Goal: Task Accomplishment & Management: Complete application form

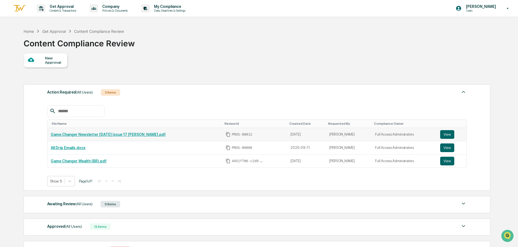
click at [85, 133] on link "Game Changer Newsletter [DATE] Issue 17 [PERSON_NAME].pdf" at bounding box center [108, 134] width 115 height 4
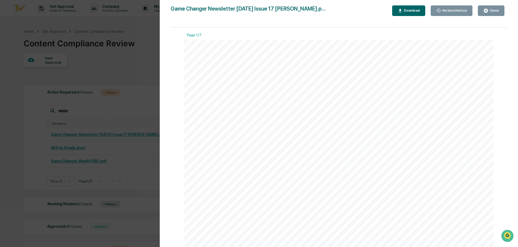
click at [494, 14] on button "Close" at bounding box center [491, 10] width 27 height 11
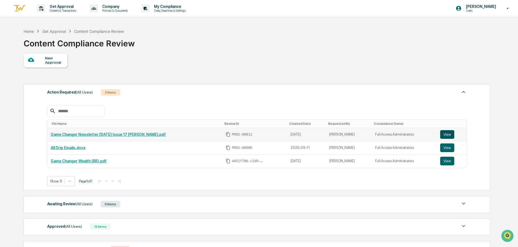
click at [449, 137] on button "View" at bounding box center [447, 134] width 14 height 9
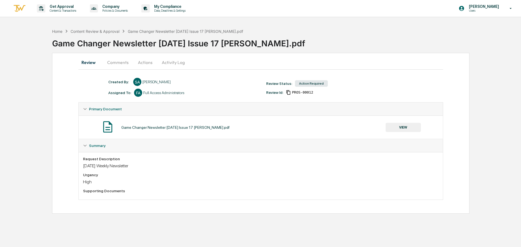
click at [121, 62] on button "Comments" at bounding box center [118, 62] width 30 height 13
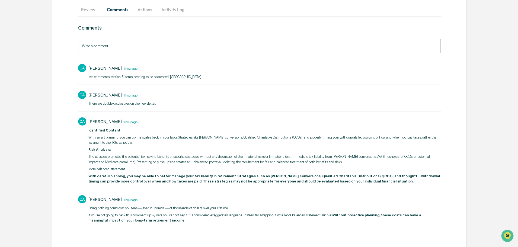
scroll to position [54, 0]
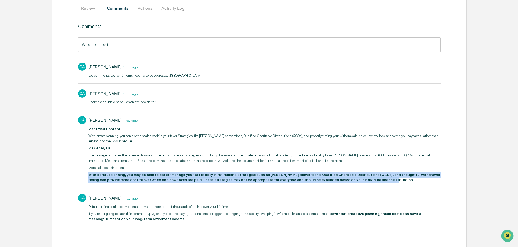
drag, startPoint x: 353, startPoint y: 184, endPoint x: 86, endPoint y: 174, distance: 267.5
click at [86, 174] on div "CA [PERSON_NAME] 1 hour ago Identified Content: With smart planning, you can ti…" at bounding box center [259, 148] width 362 height 71
copy strong "With careful planning, you may be able to better manage your tax liability in r…"
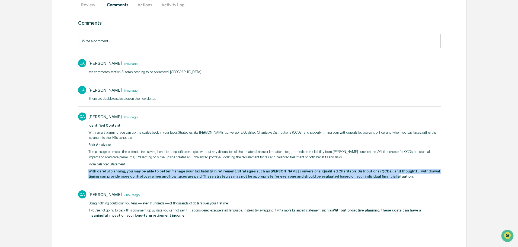
scroll to position [60, 0]
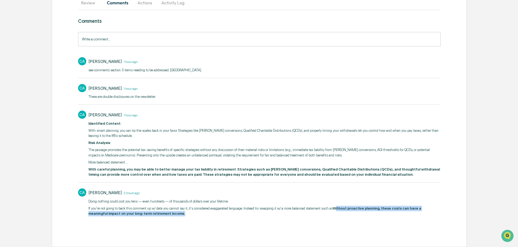
drag, startPoint x: 333, startPoint y: 208, endPoint x: 341, endPoint y: 216, distance: 10.9
click at [341, 216] on p "If you're not going to back this comment up w/ data you cannot say it, it's con…" at bounding box center [264, 211] width 352 height 11
click at [339, 216] on p "If you're not going to back this comment up w/ data you cannot say it, it's con…" at bounding box center [264, 211] width 352 height 11
drag, startPoint x: 331, startPoint y: 208, endPoint x: 336, endPoint y: 222, distance: 14.3
click at [336, 222] on div "Doing nothing could cost you tens — even hundreds — of thousands of dollars ove…" at bounding box center [264, 211] width 352 height 25
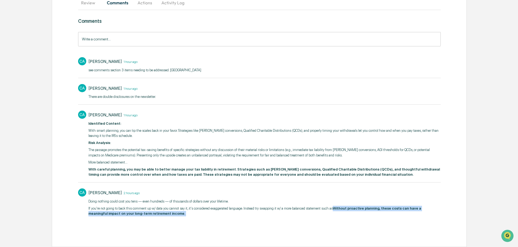
copy div "Without proactive planning, these costs can have a meaningful impact on your lo…"
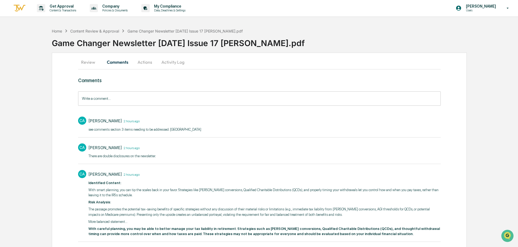
scroll to position [0, 0]
click at [84, 59] on button "Review" at bounding box center [90, 62] width 24 height 13
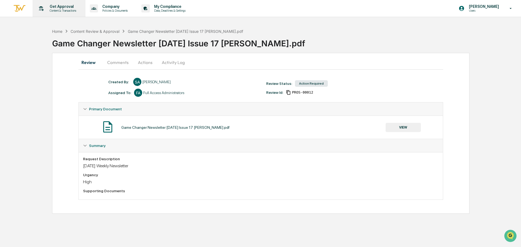
click at [60, 7] on p "Get Approval" at bounding box center [62, 6] width 34 height 4
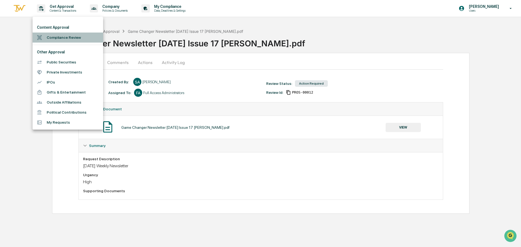
click at [65, 41] on li "Compliance Review" at bounding box center [68, 38] width 70 height 10
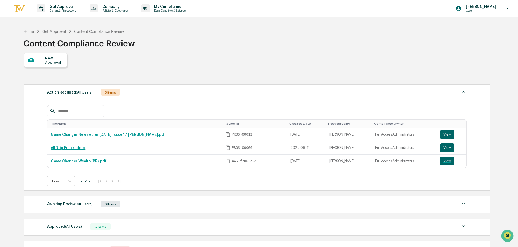
click at [57, 58] on div "New Approval" at bounding box center [54, 60] width 18 height 9
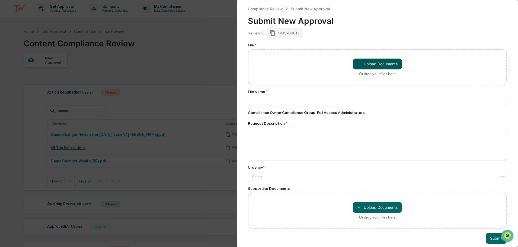
click at [363, 62] on button "＋ Upload Documents" at bounding box center [377, 64] width 49 height 11
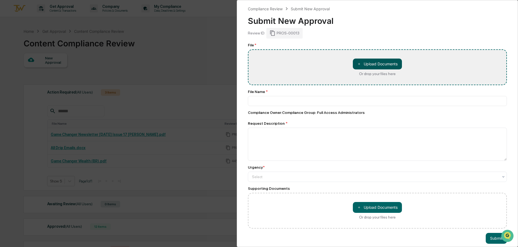
type input "**********"
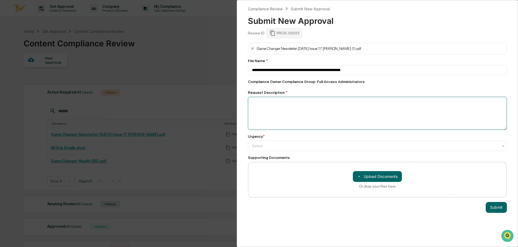
click at [307, 122] on textarea at bounding box center [377, 113] width 259 height 33
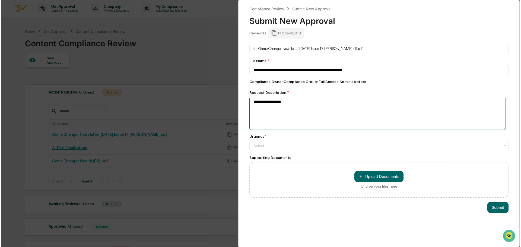
scroll to position [27, 0]
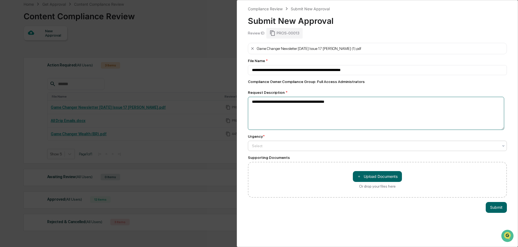
type textarea "**********"
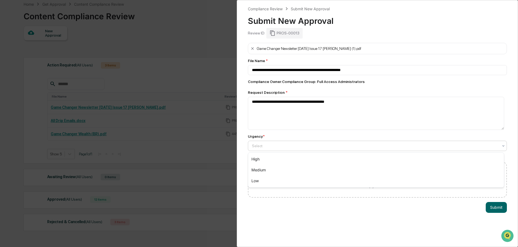
click at [294, 148] on div at bounding box center [375, 145] width 246 height 5
click at [290, 156] on div "High" at bounding box center [376, 159] width 256 height 11
click at [487, 206] on button "Submit" at bounding box center [496, 207] width 21 height 11
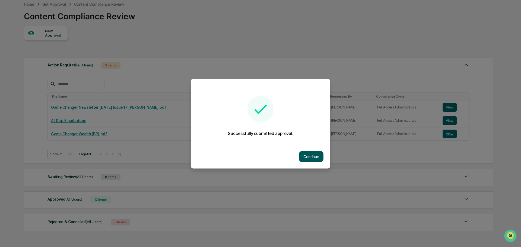
click at [309, 153] on button "Continue" at bounding box center [311, 156] width 24 height 11
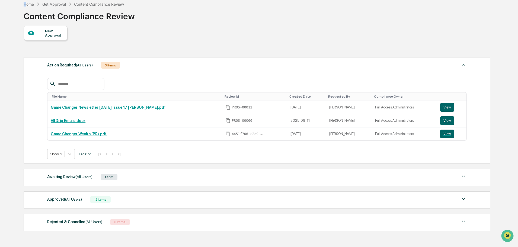
scroll to position [8, 0]
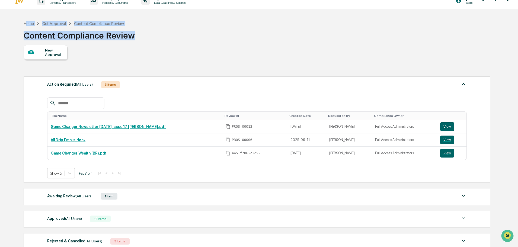
drag, startPoint x: 26, startPoint y: 2, endPoint x: 189, endPoint y: 37, distance: 166.1
click at [189, 37] on div "Home Get Approval Content Compliance Review Content Compliance Review" at bounding box center [257, 31] width 466 height 27
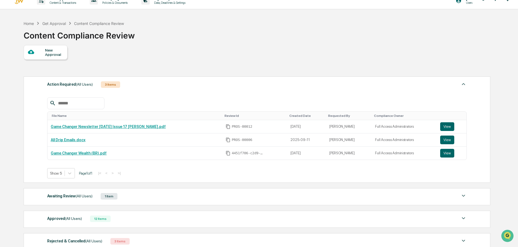
click at [201, 66] on div "New Approval Action Required (All Users) 3 Items File Name Review Id Created Da…" at bounding box center [257, 149] width 466 height 208
click at [100, 128] on link "Game Changer Newsletter [DATE] Issue 17 [PERSON_NAME].pdf" at bounding box center [108, 126] width 115 height 4
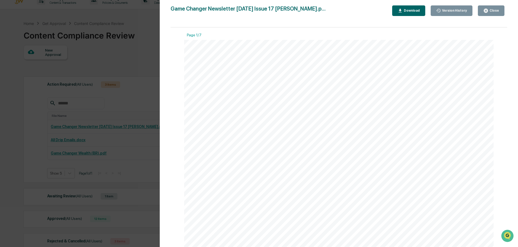
click at [446, 12] on div "Version History" at bounding box center [454, 11] width 26 height 4
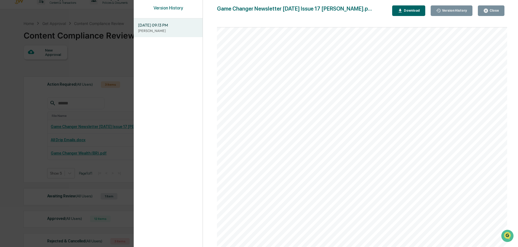
scroll to position [596, 0]
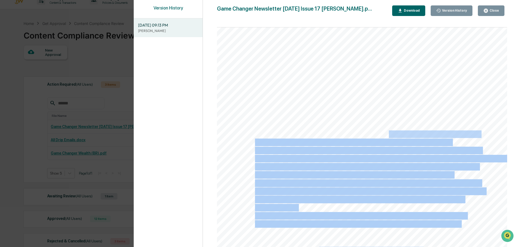
drag, startPoint x: 465, startPoint y: 141, endPoint x: 389, endPoint y: 134, distance: 75.9
click at [389, 134] on div "GAME CHANGER COMMUNITY GAME CHANGER COMMUNITY [PERSON_NAME]'s Advice [PERSON_NA…" at bounding box center [372, 62] width 310 height 400
click at [405, 141] on span "— even hundreds — of thousands of dollars over your lifetime." at bounding box center [353, 142] width 196 height 7
drag, startPoint x: 453, startPoint y: 141, endPoint x: 401, endPoint y: 136, distance: 52.6
click at [401, 136] on div "GAME CHANGER COMMUNITY GAME CHANGER COMMUNITY [PERSON_NAME]'s Advice [PERSON_NA…" at bounding box center [372, 62] width 310 height 400
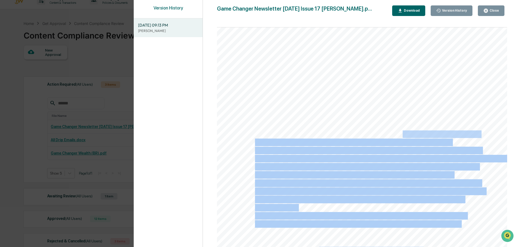
click at [407, 143] on span "— even hundreds — of thousands of dollars over your lifetime." at bounding box center [353, 142] width 196 height 7
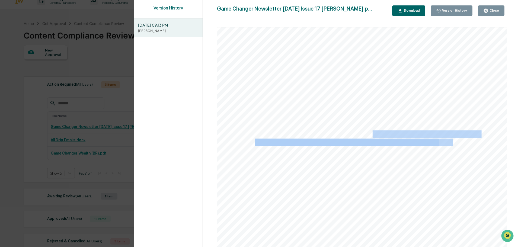
drag, startPoint x: 373, startPoint y: 136, endPoint x: 441, endPoint y: 144, distance: 67.7
click at [441, 144] on div "GAME CHANGER COMMUNITY GAME CHANGER COMMUNITY [PERSON_NAME]'s Advice [PERSON_NA…" at bounding box center [372, 62] width 310 height 400
copy div "Doing nothing could cost you tens — even hundreds — of thousands of dollars ove…"
